Goal: Information Seeking & Learning: Learn about a topic

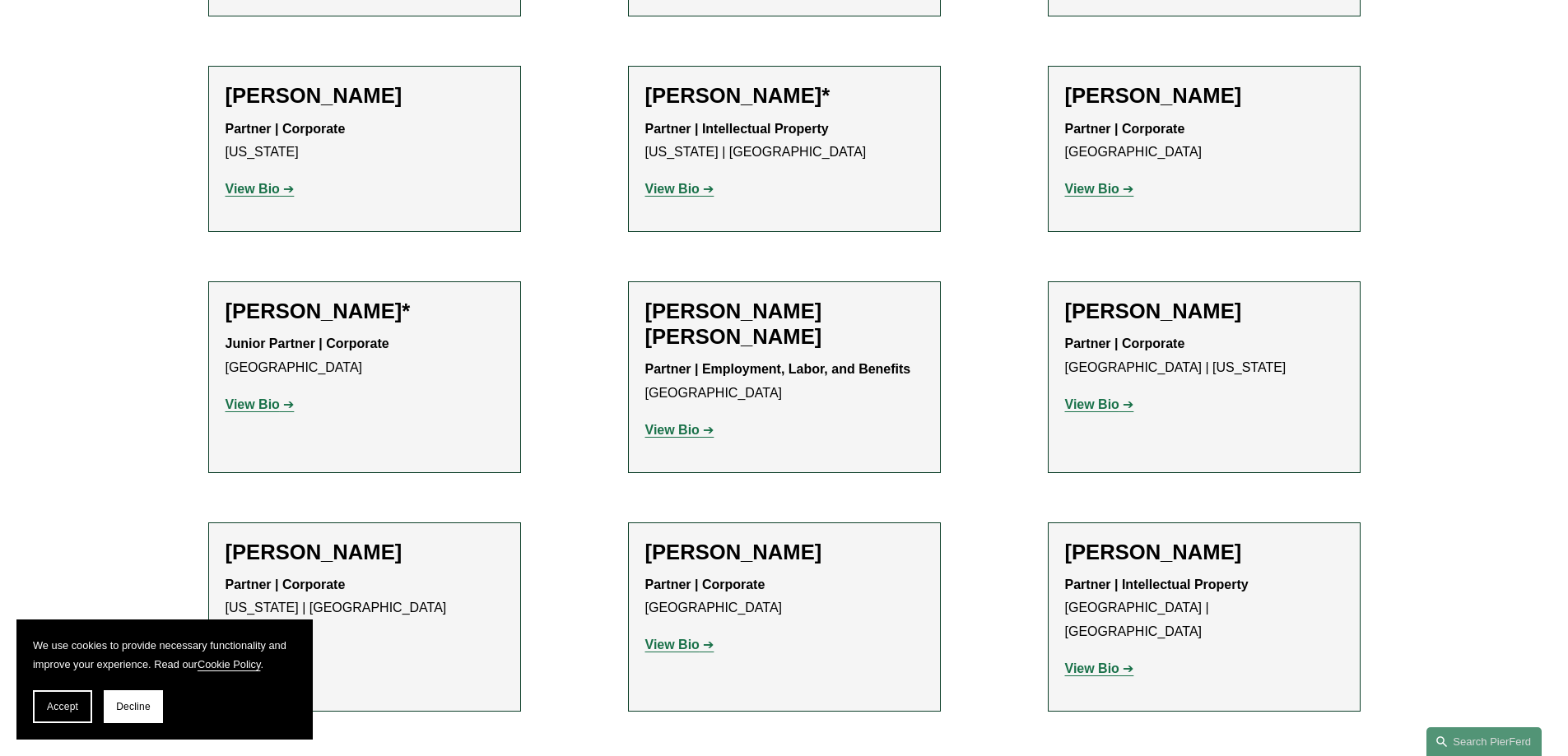
scroll to position [905, 0]
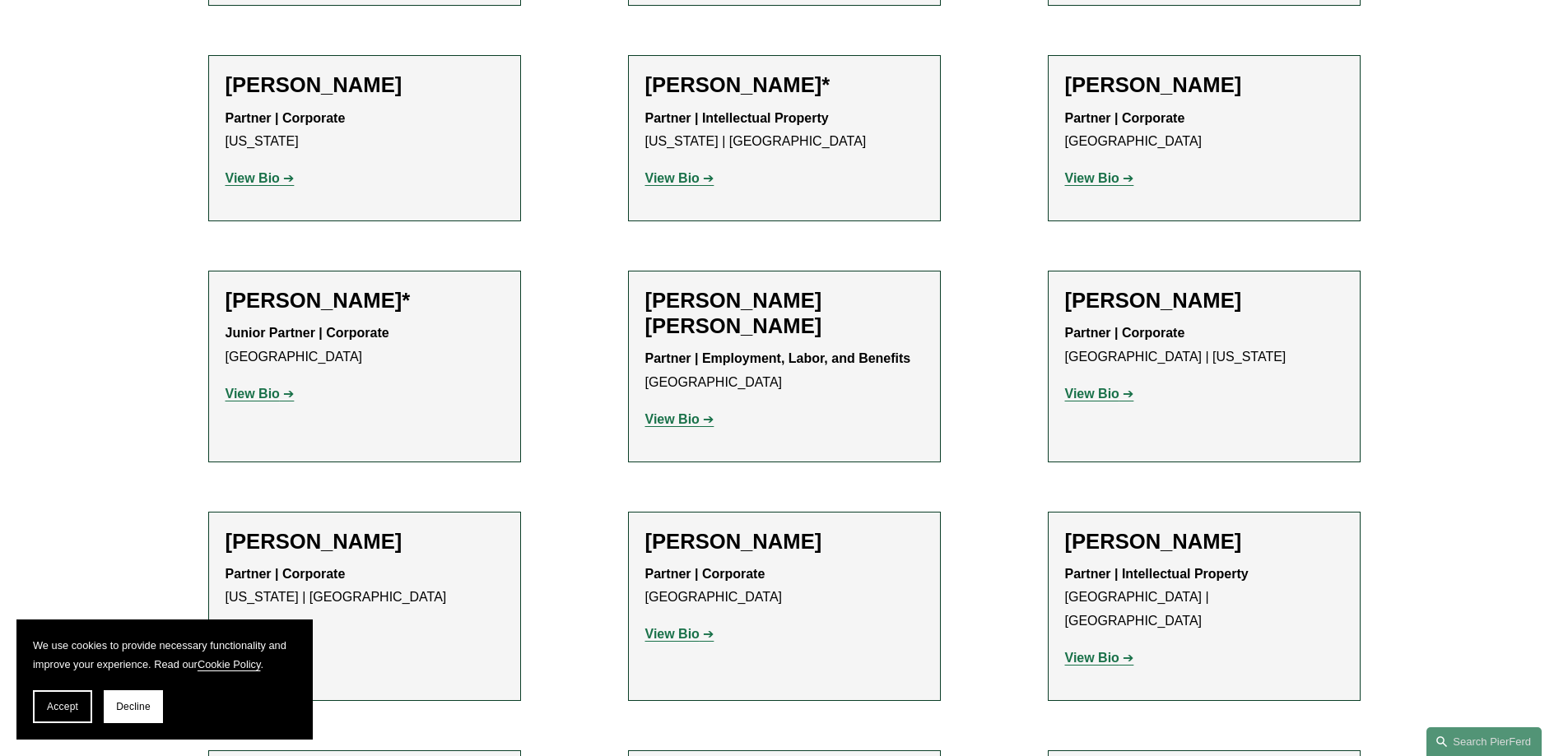
click at [673, 185] on strong "View Bio" at bounding box center [671, 178] width 54 height 14
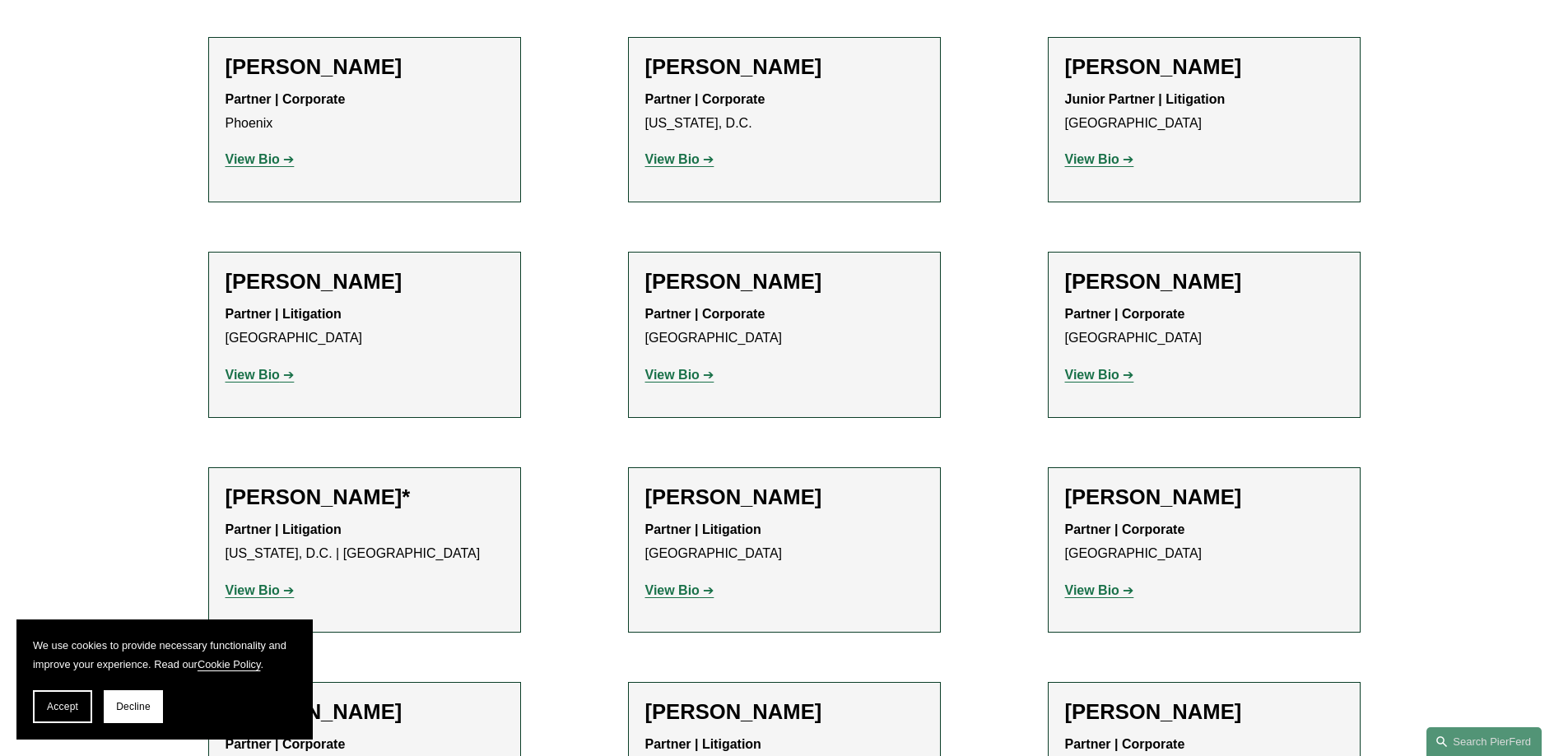
scroll to position [7242, 0]
click at [255, 585] on strong "View Bio" at bounding box center [252, 592] width 54 height 14
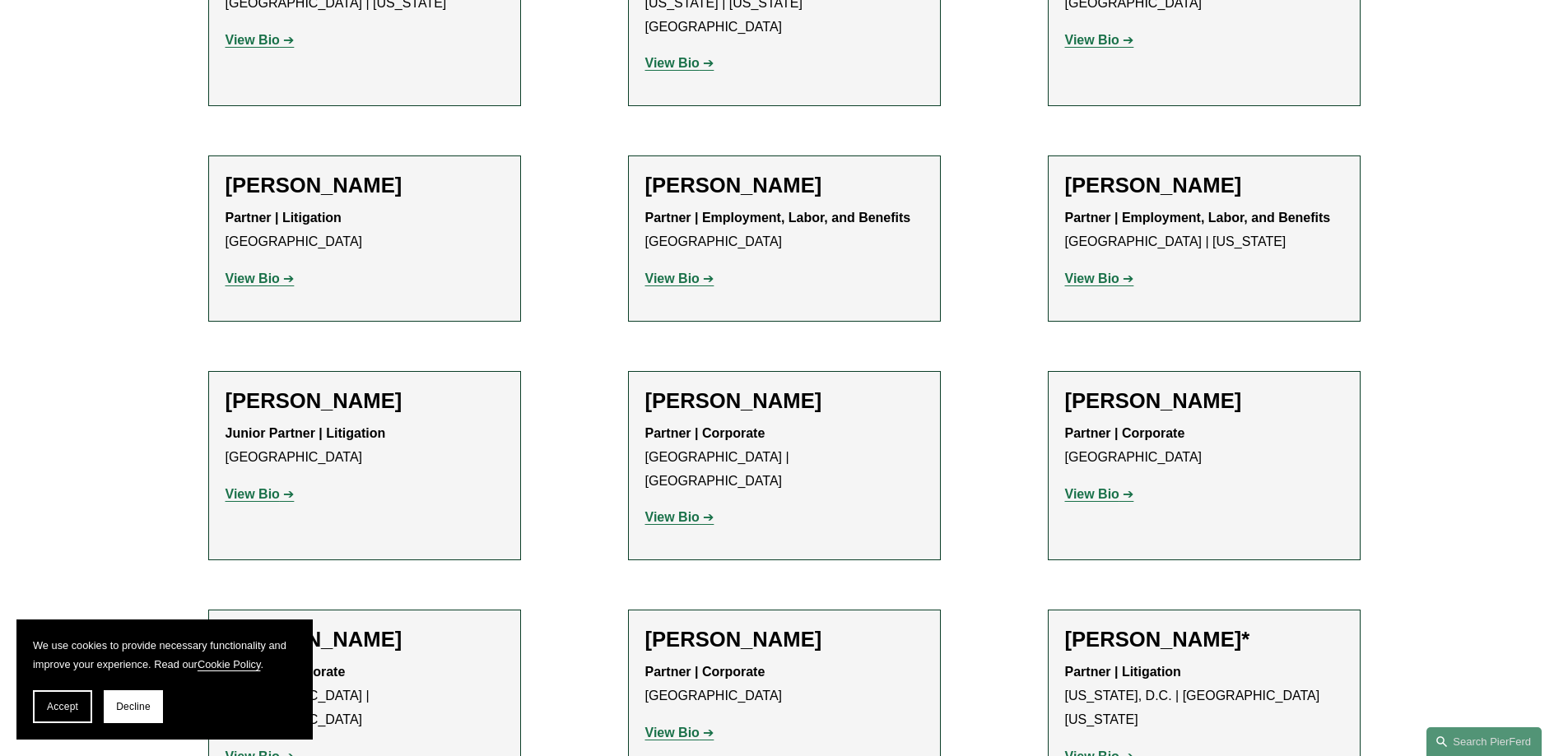
scroll to position [8477, 0]
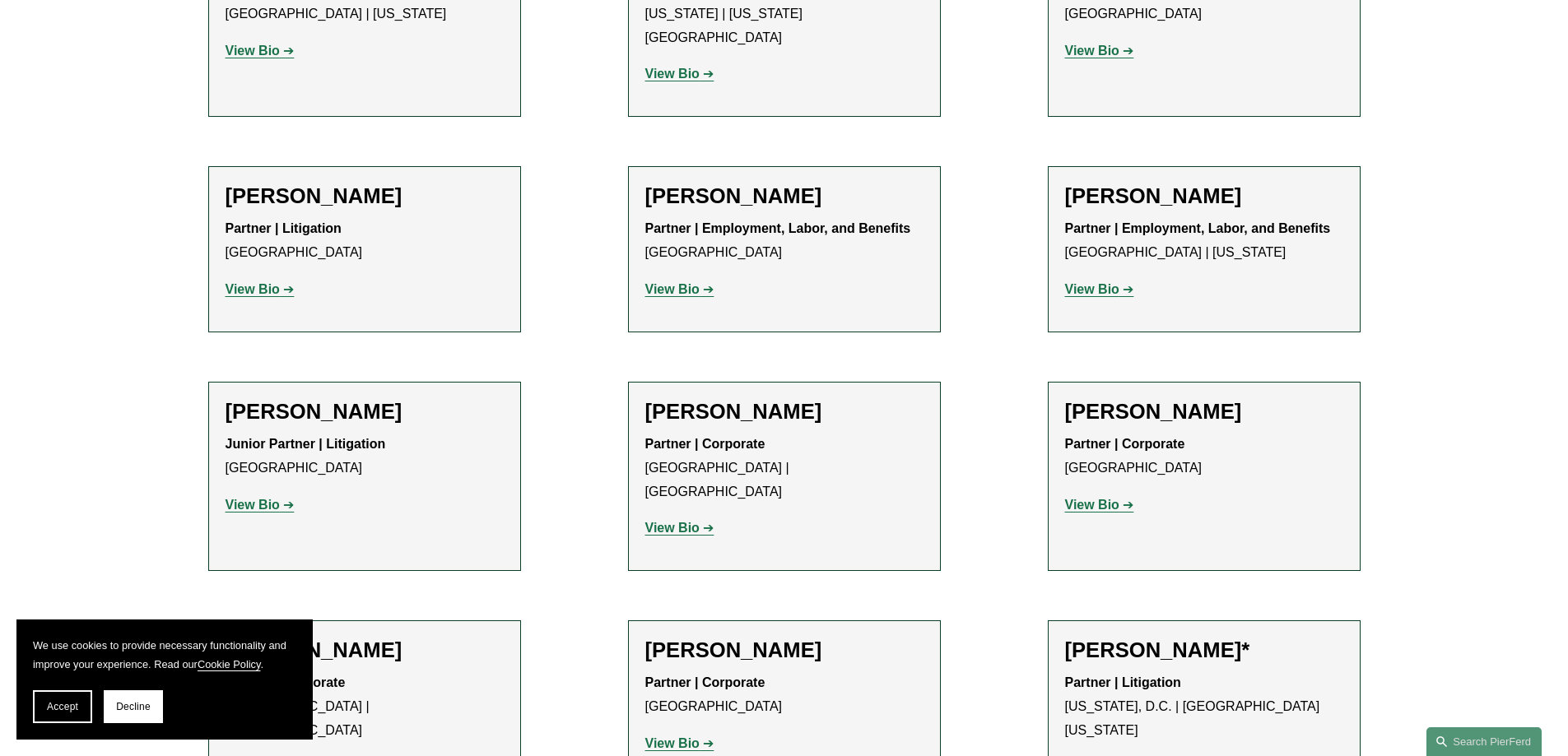
click at [1099, 756] on strong "View Bio" at bounding box center [1091, 768] width 54 height 14
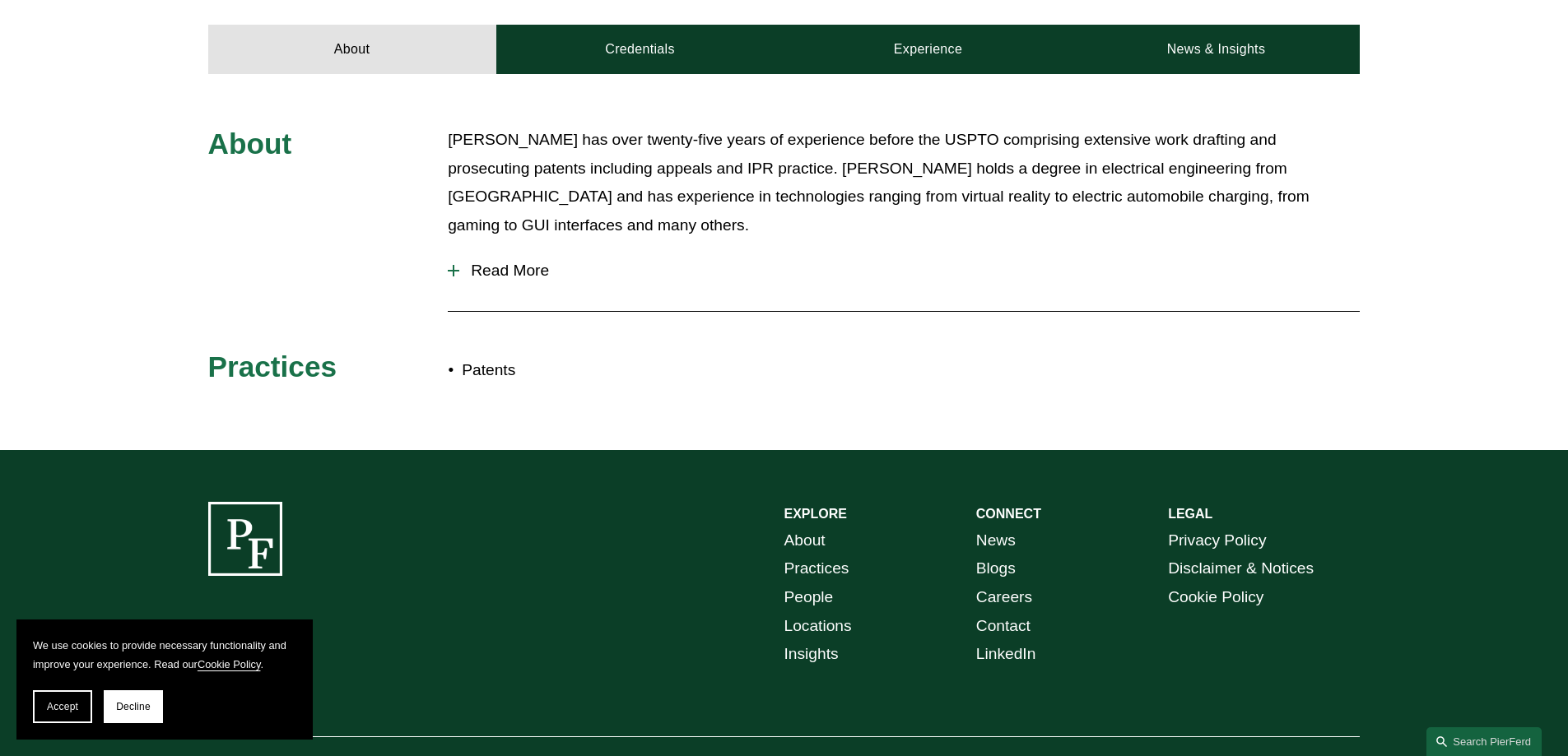
scroll to position [740, 0]
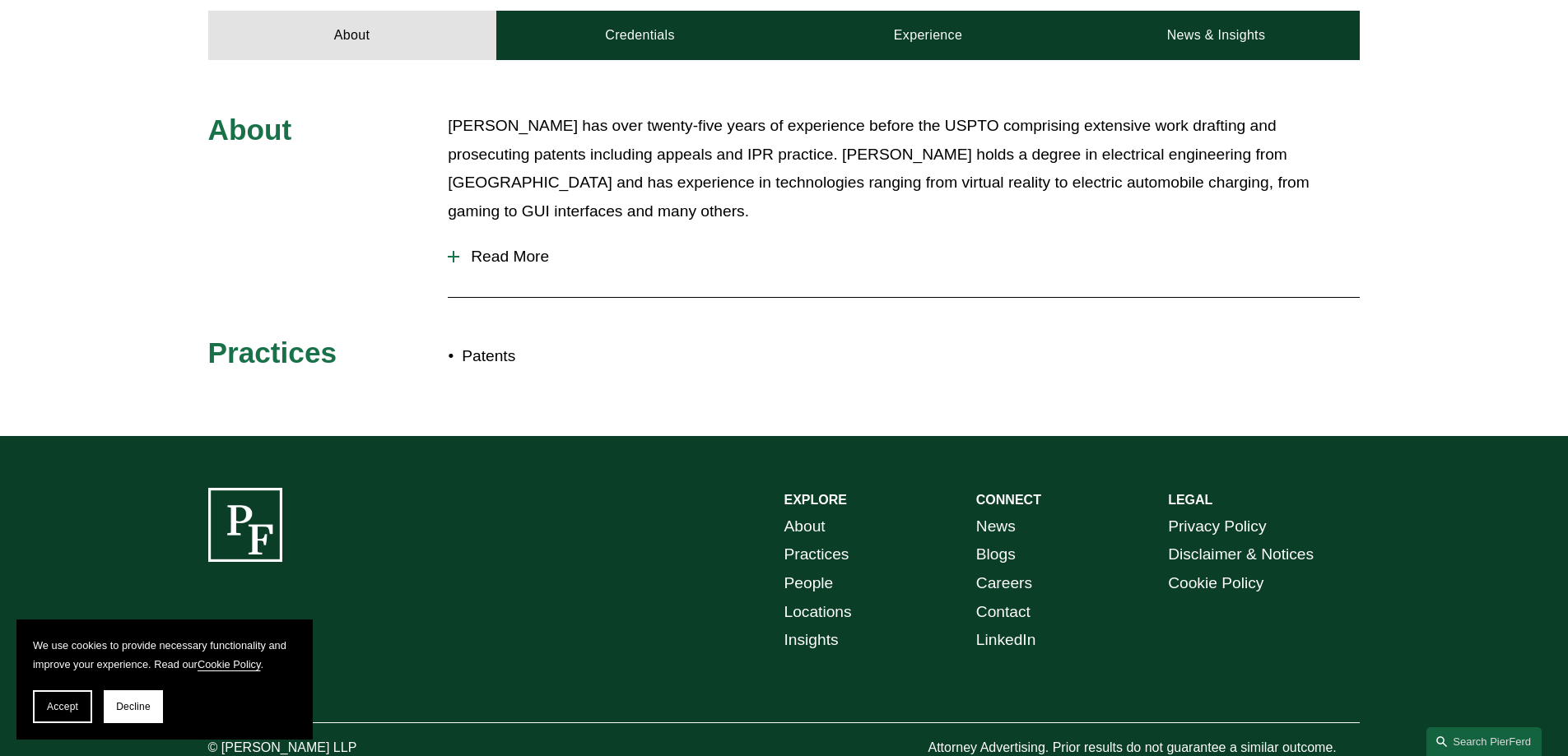
click at [525, 248] on span "Read More" at bounding box center [909, 257] width 900 height 18
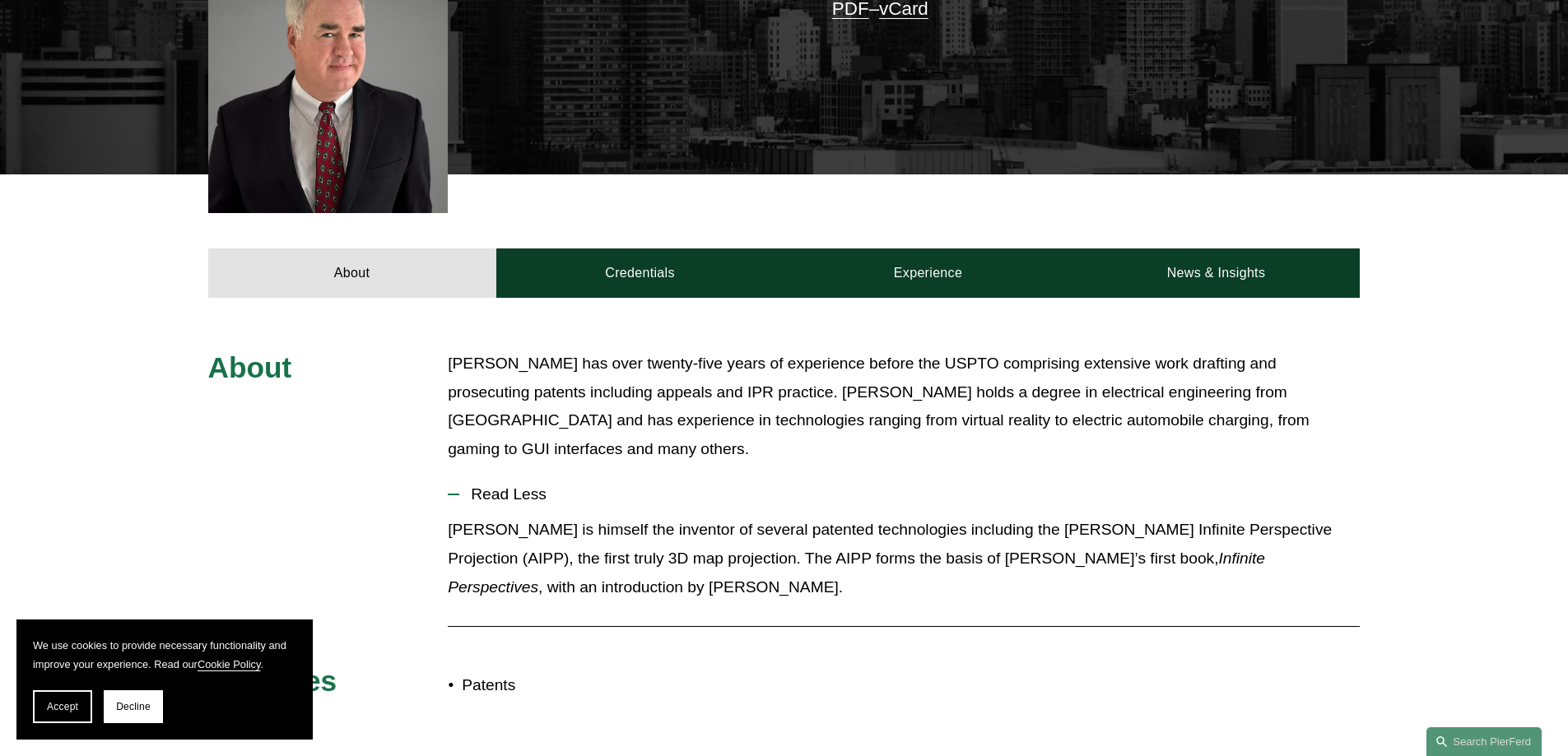
scroll to position [494, 0]
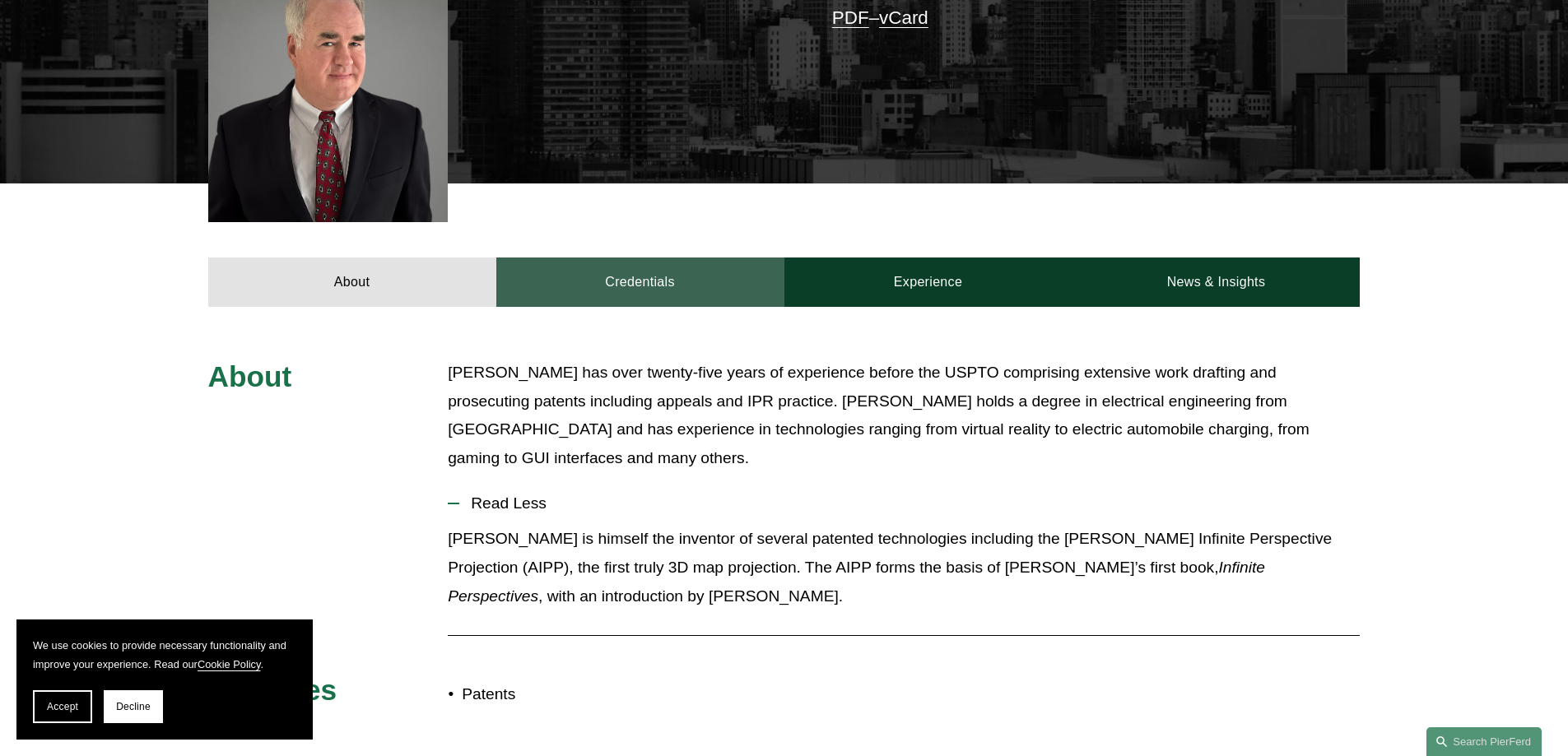
click at [624, 264] on link "Credentials" at bounding box center [640, 282] width 288 height 49
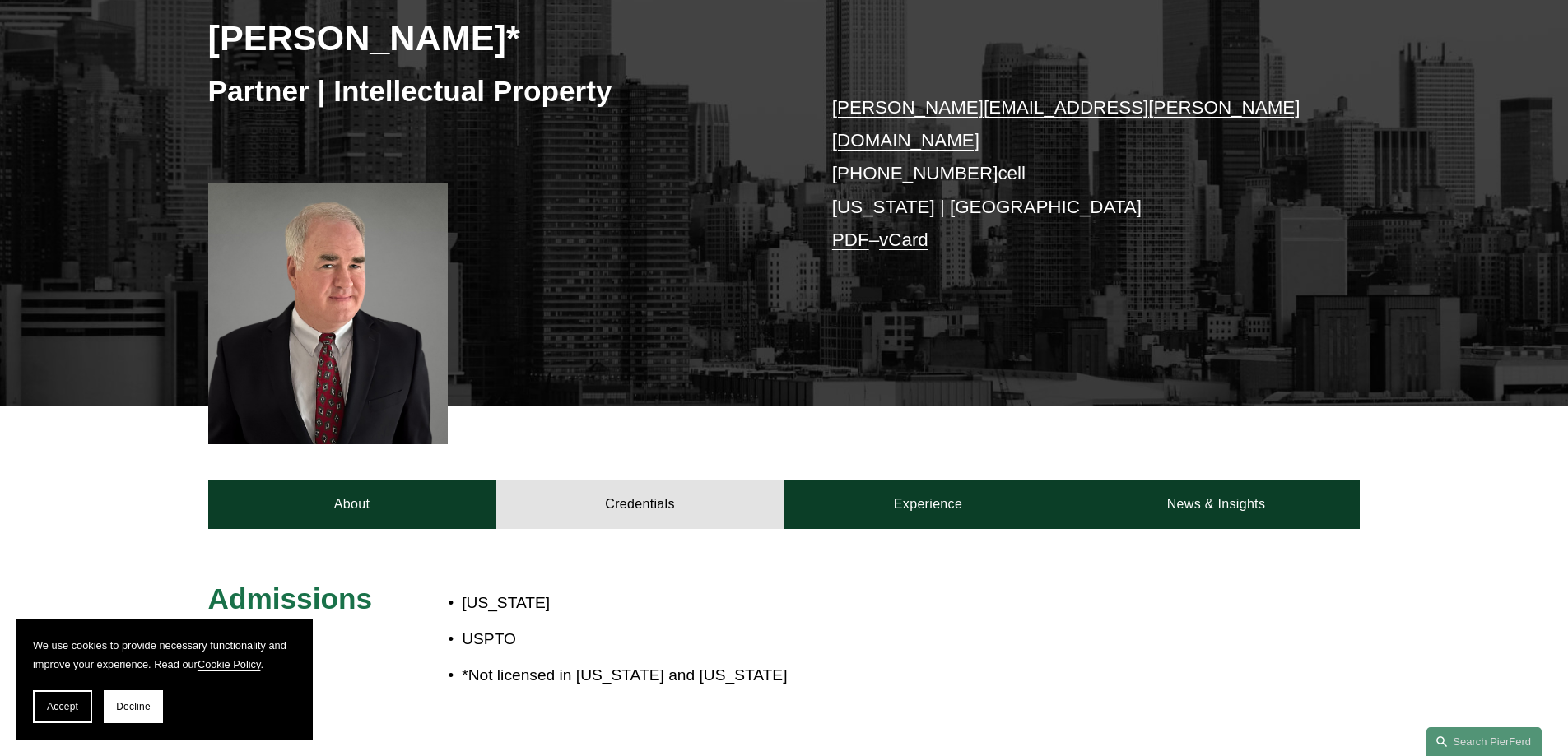
scroll to position [273, 0]
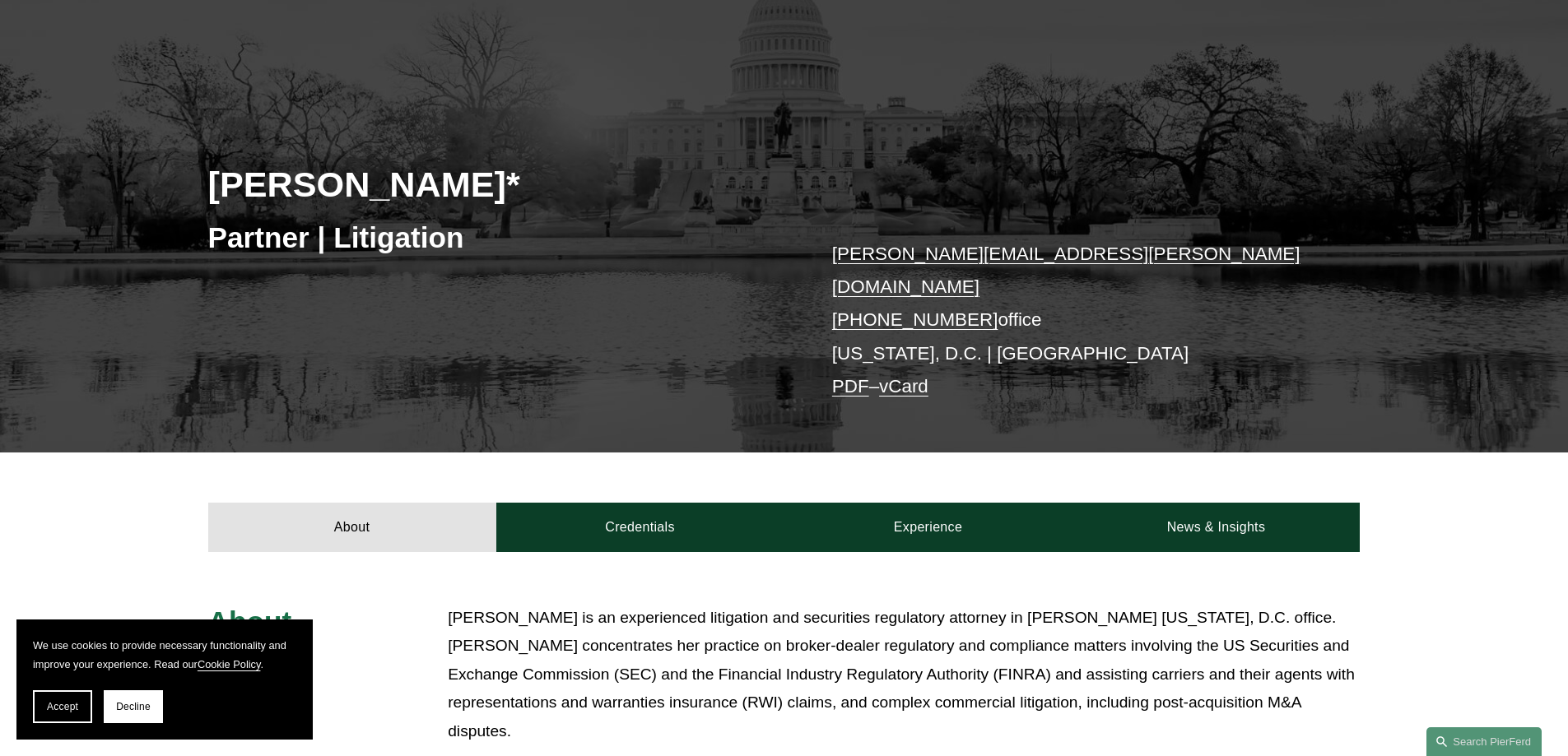
scroll to position [329, 0]
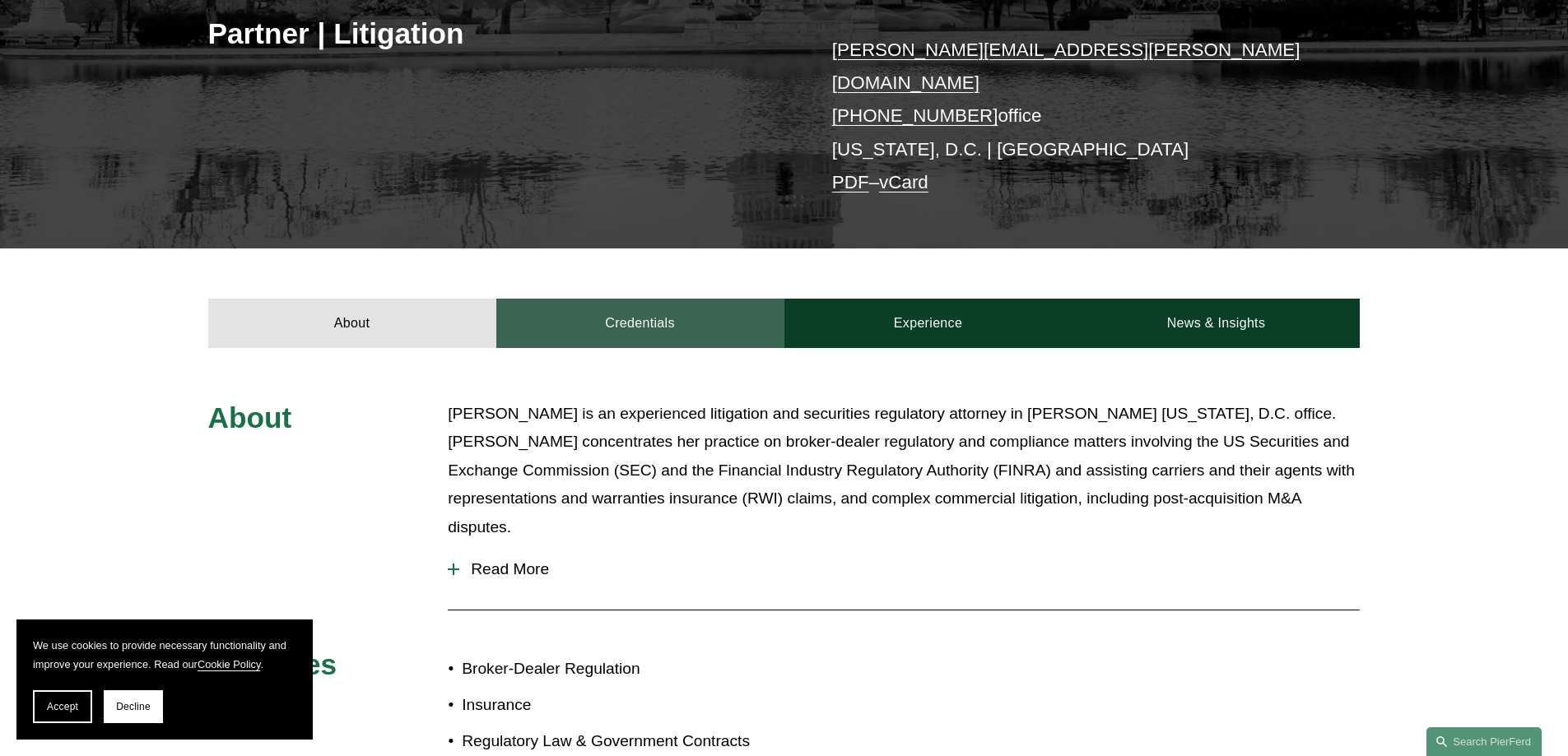
click at [625, 313] on link "Credentials" at bounding box center [640, 323] width 288 height 49
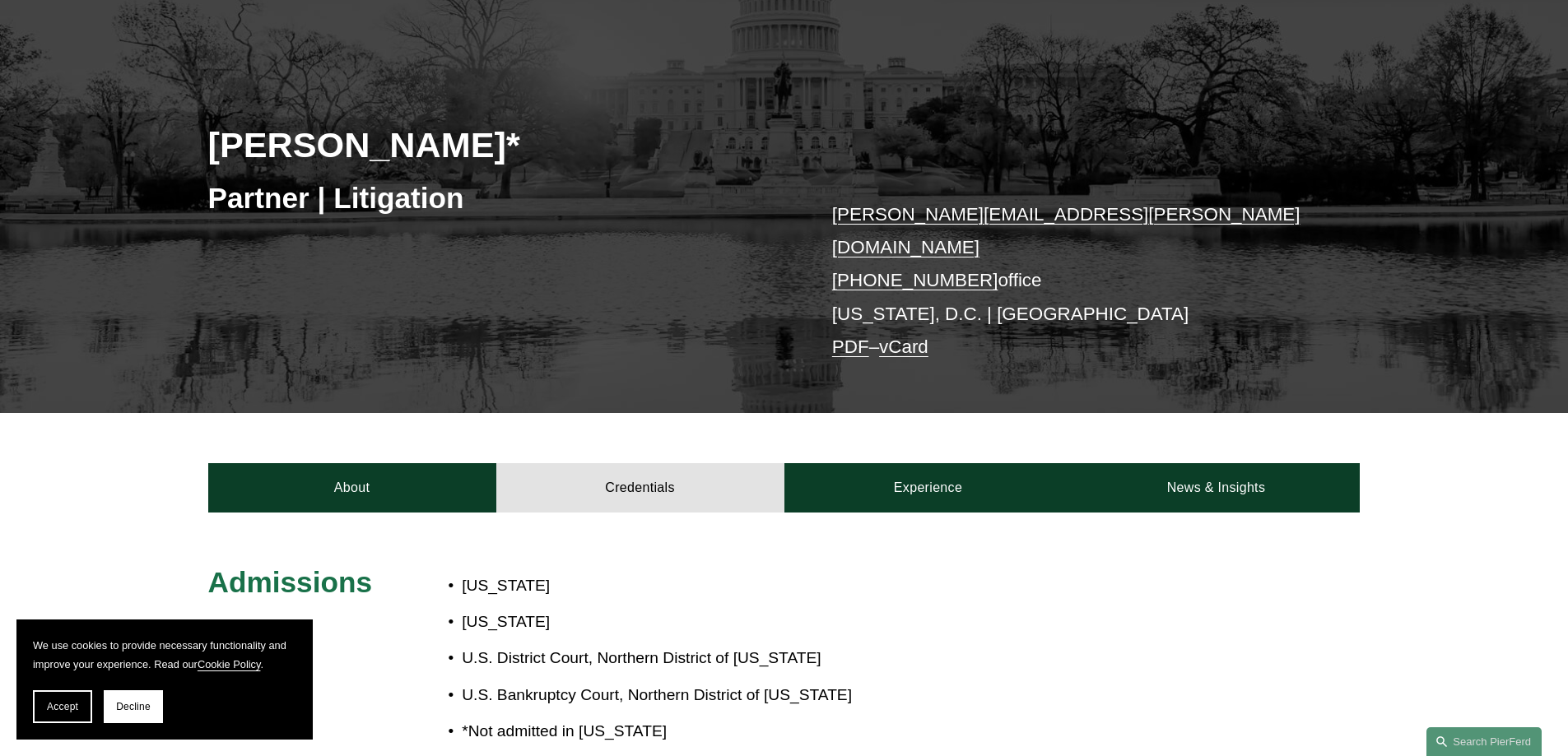
scroll to position [247, 0]
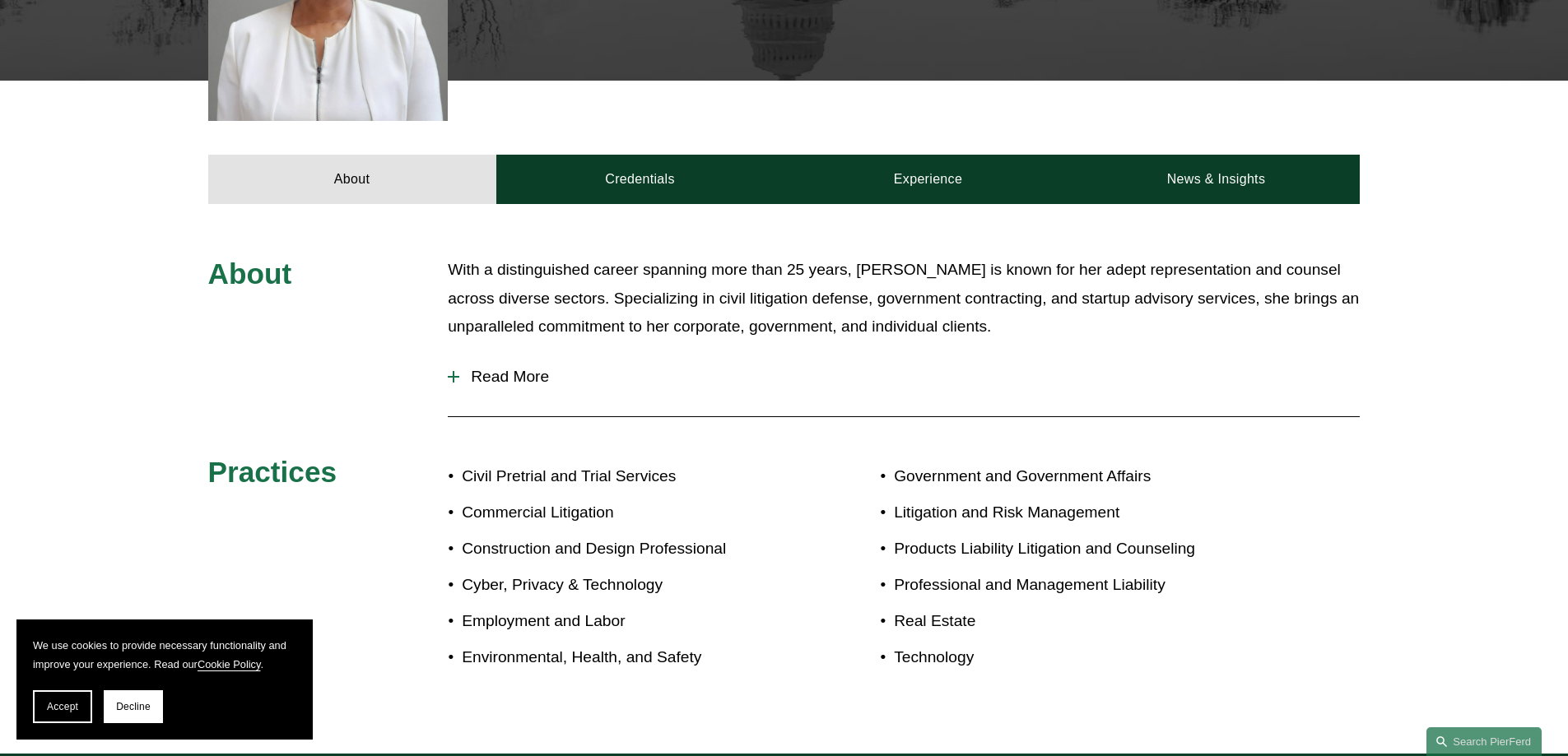
scroll to position [576, 0]
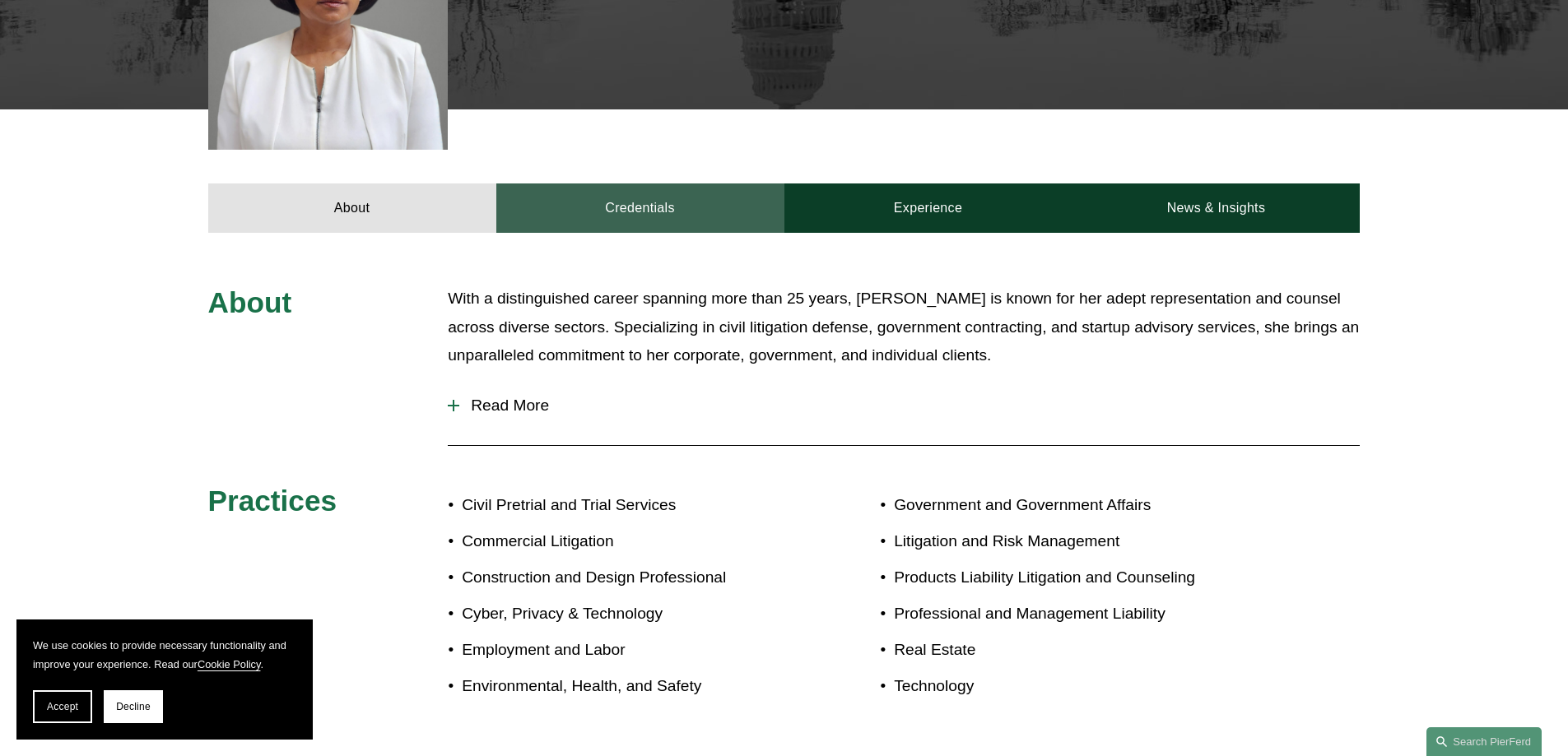
click at [618, 184] on link "Credentials" at bounding box center [640, 208] width 288 height 49
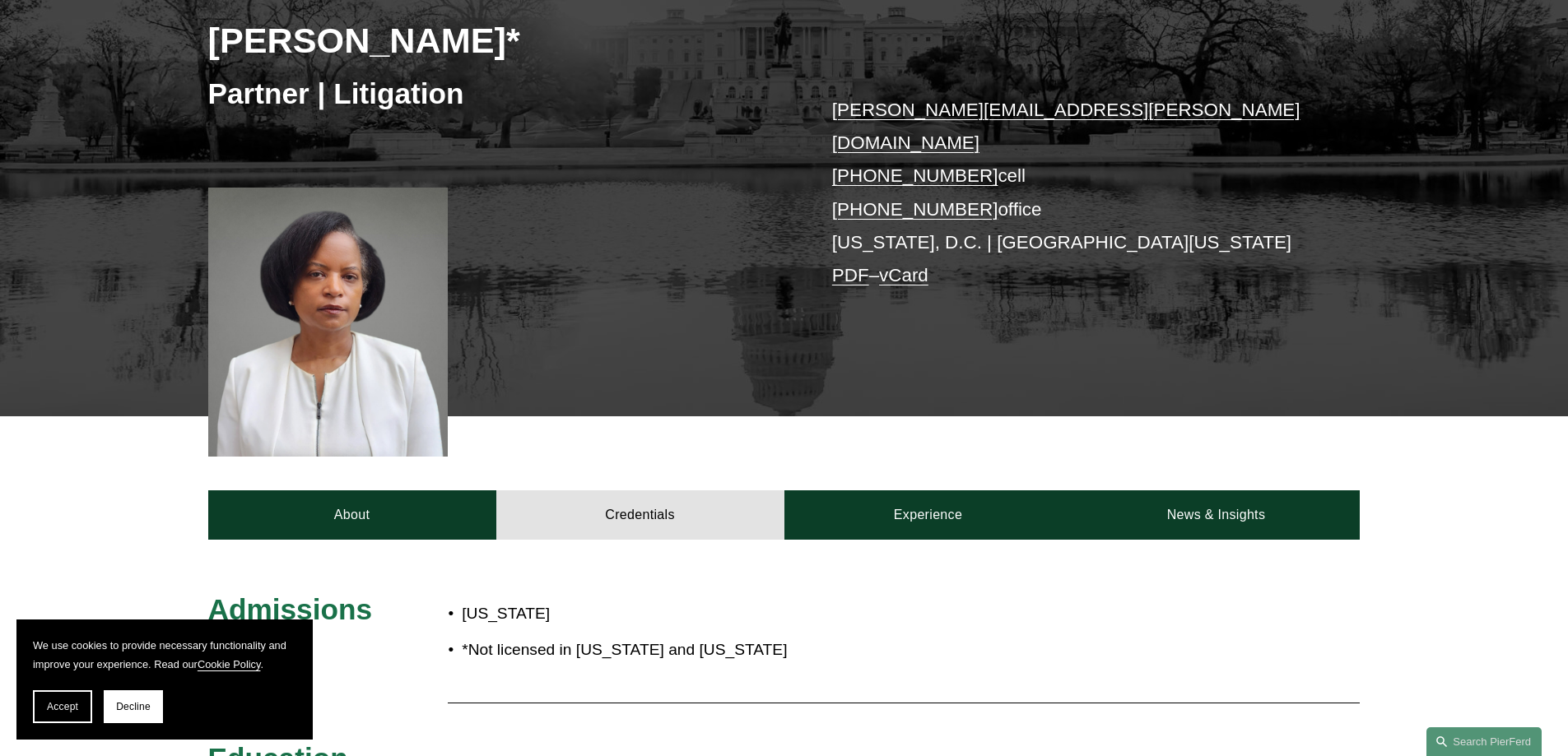
scroll to position [275, 0]
